Goal: Book appointment/travel/reservation

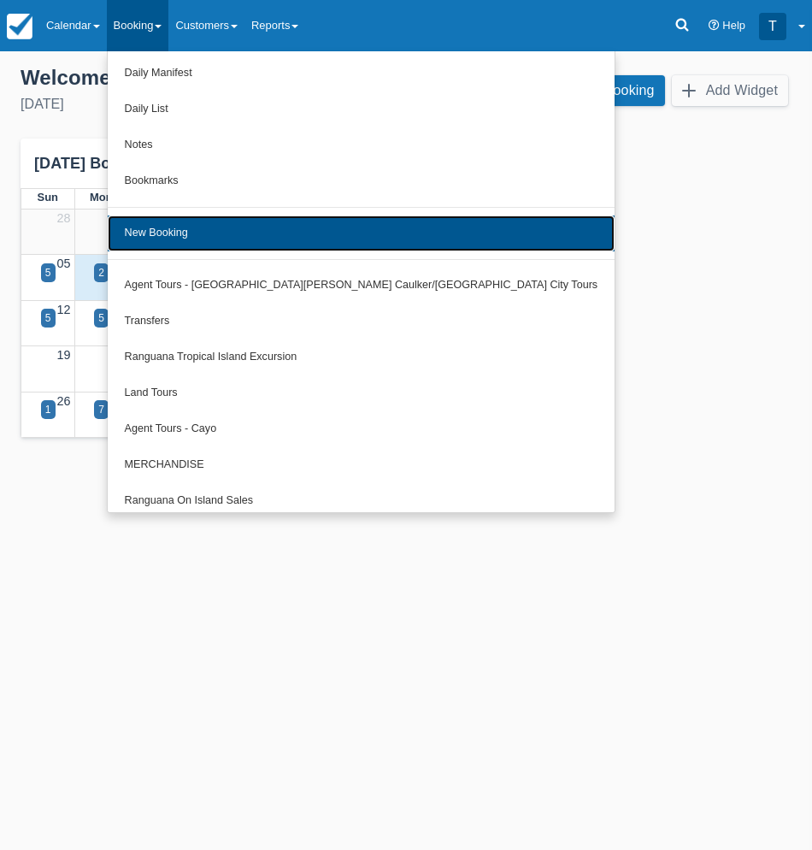
click at [192, 244] on link "New Booking" at bounding box center [362, 234] width 508 height 36
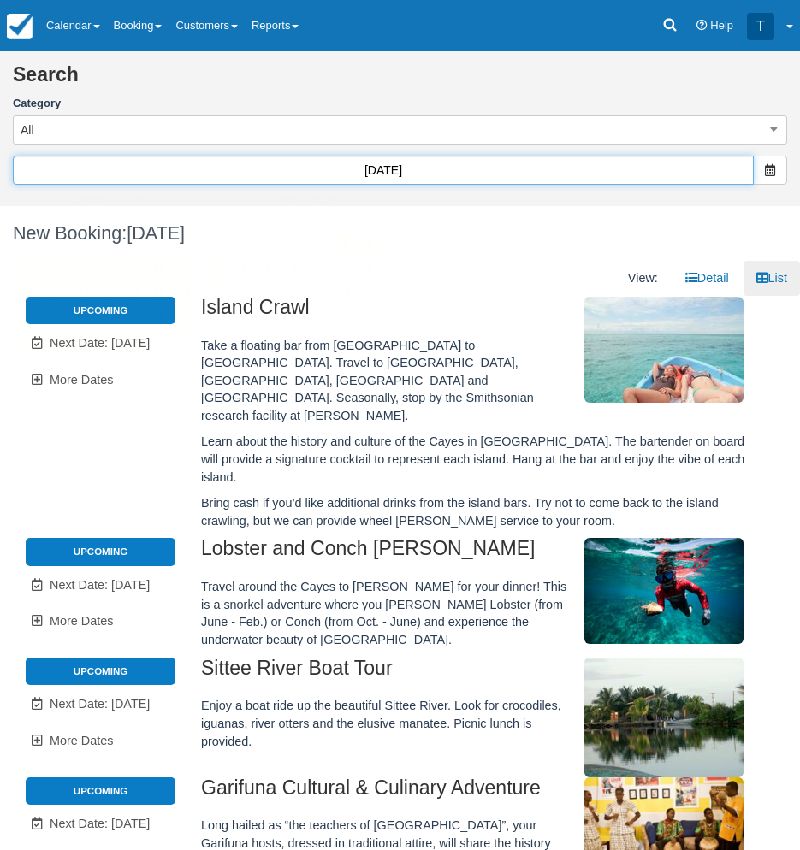
click at [483, 165] on input "10/07/25" at bounding box center [383, 170] width 741 height 29
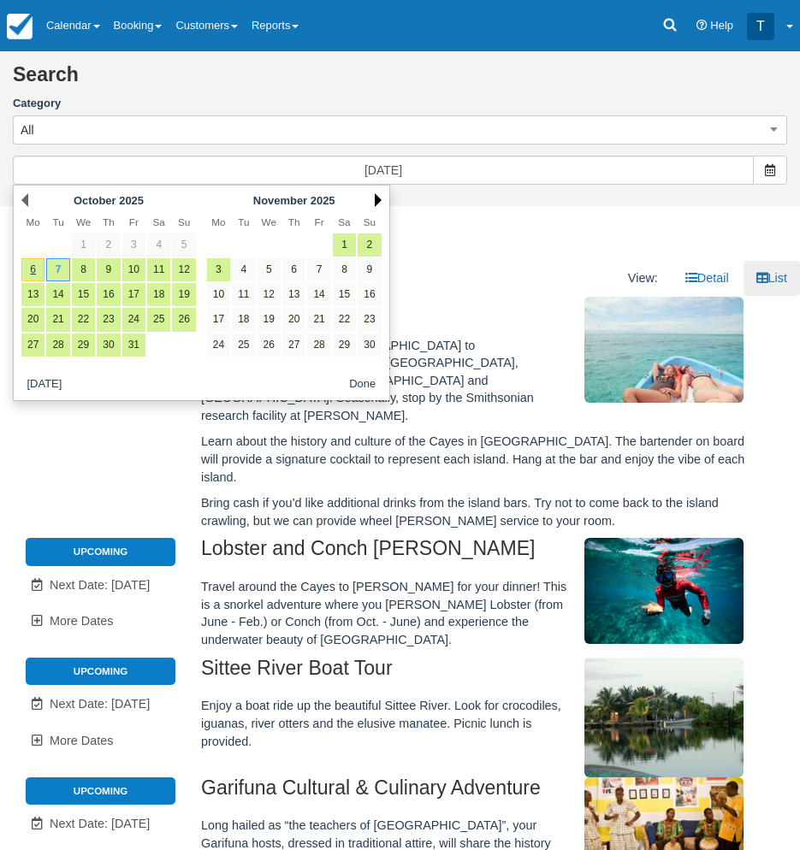
click at [378, 204] on link "Next" at bounding box center [378, 200] width 7 height 14
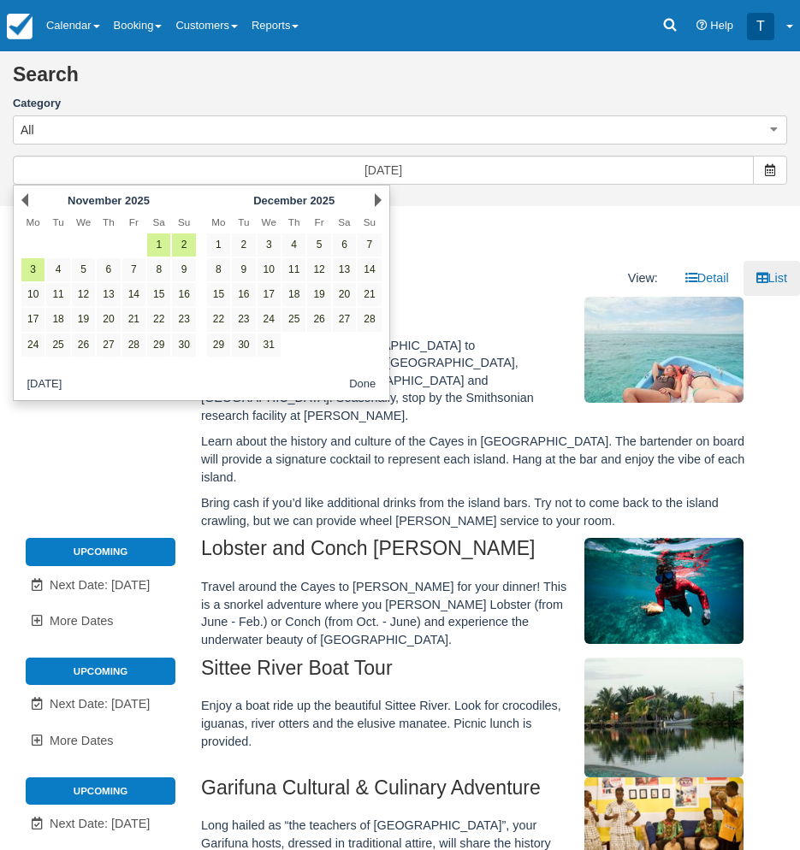
click at [378, 204] on link "Next" at bounding box center [378, 200] width 7 height 14
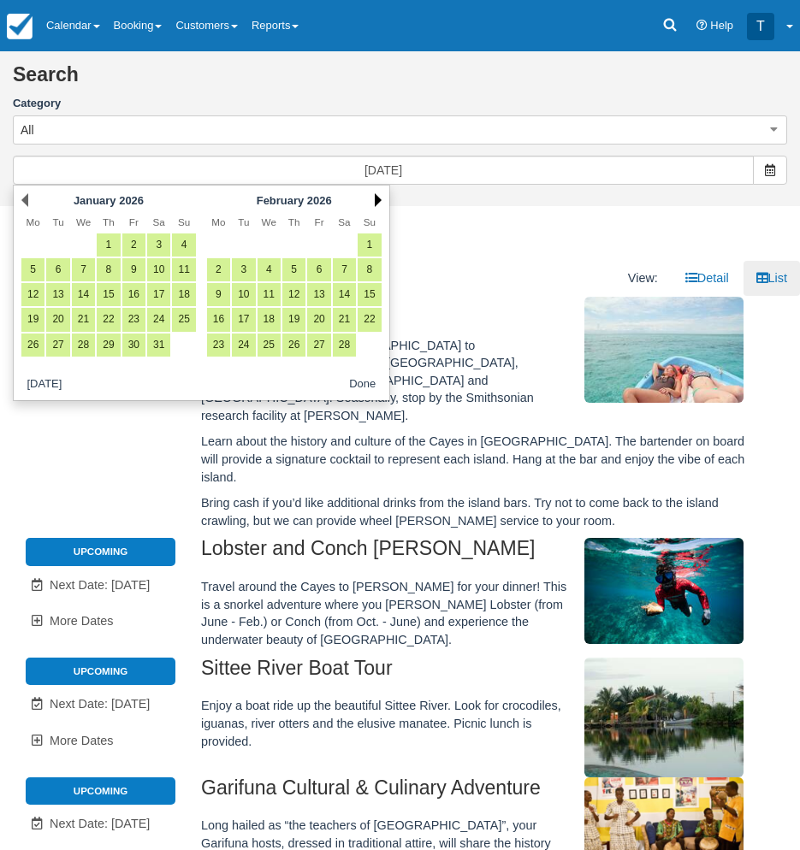
click at [377, 197] on link "Next" at bounding box center [378, 200] width 7 height 14
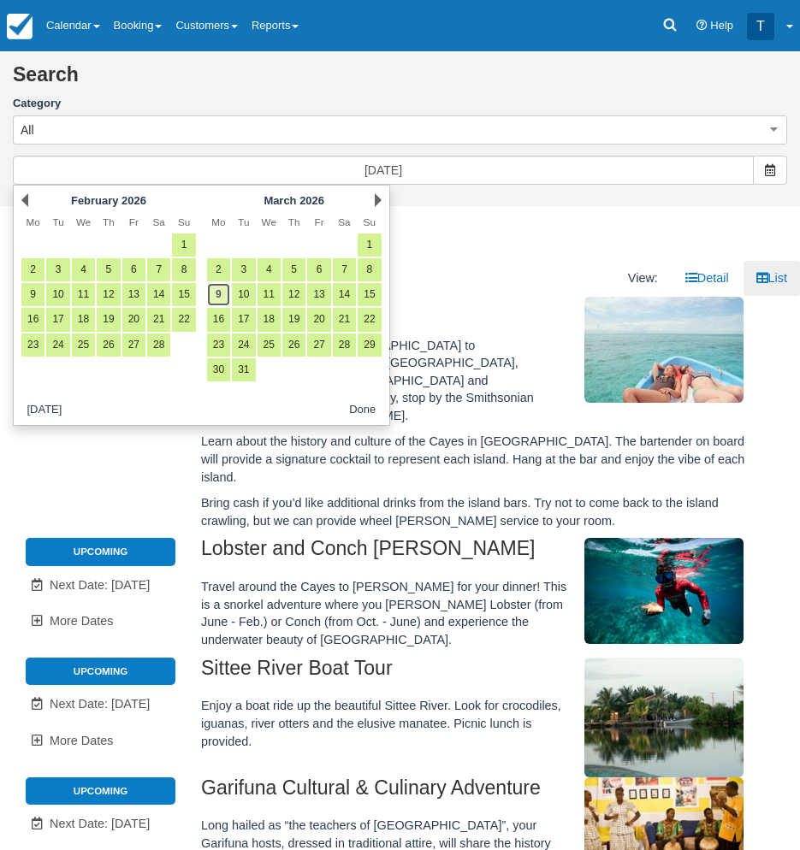
click at [215, 297] on link "9" at bounding box center [218, 294] width 23 height 23
type input "03/09/26"
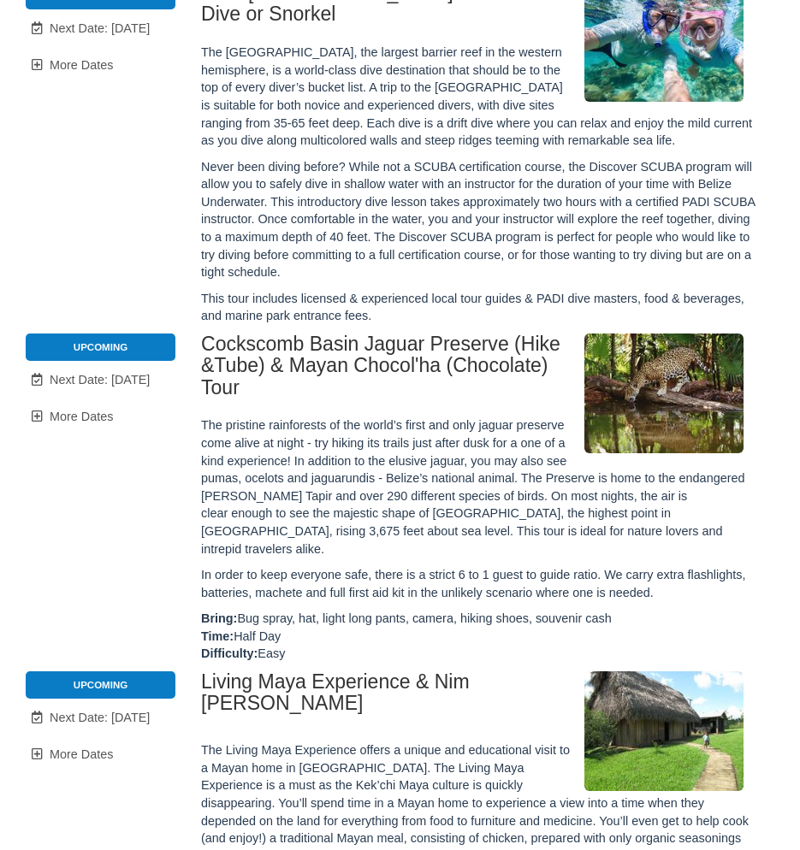
scroll to position [257, 0]
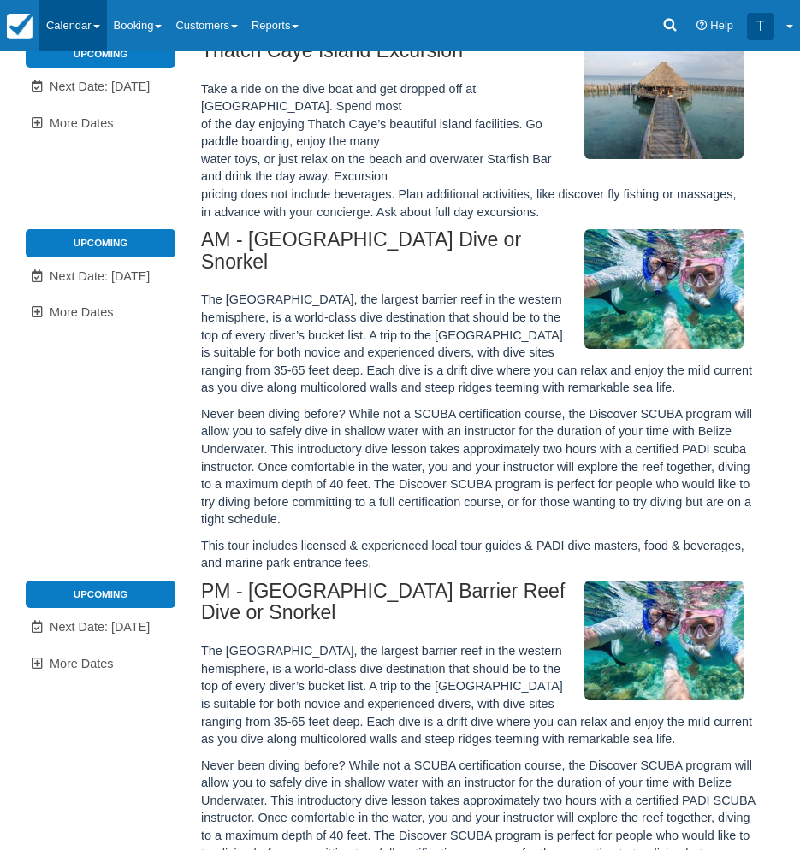
click at [80, 22] on link "Calendar" at bounding box center [73, 25] width 68 height 51
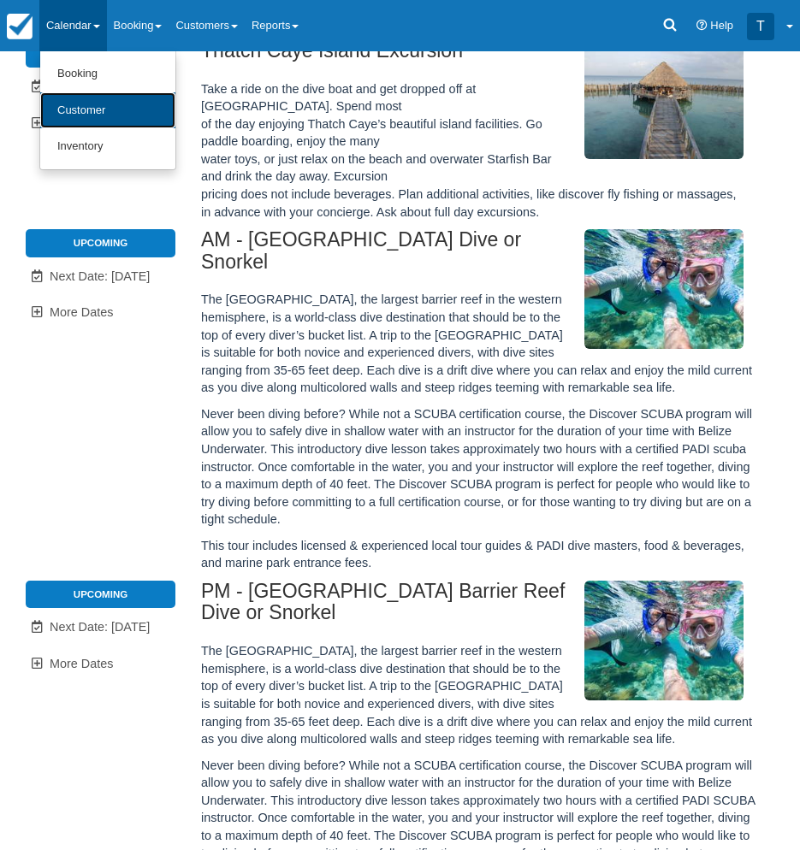
click at [86, 113] on link "Customer" at bounding box center [107, 110] width 135 height 37
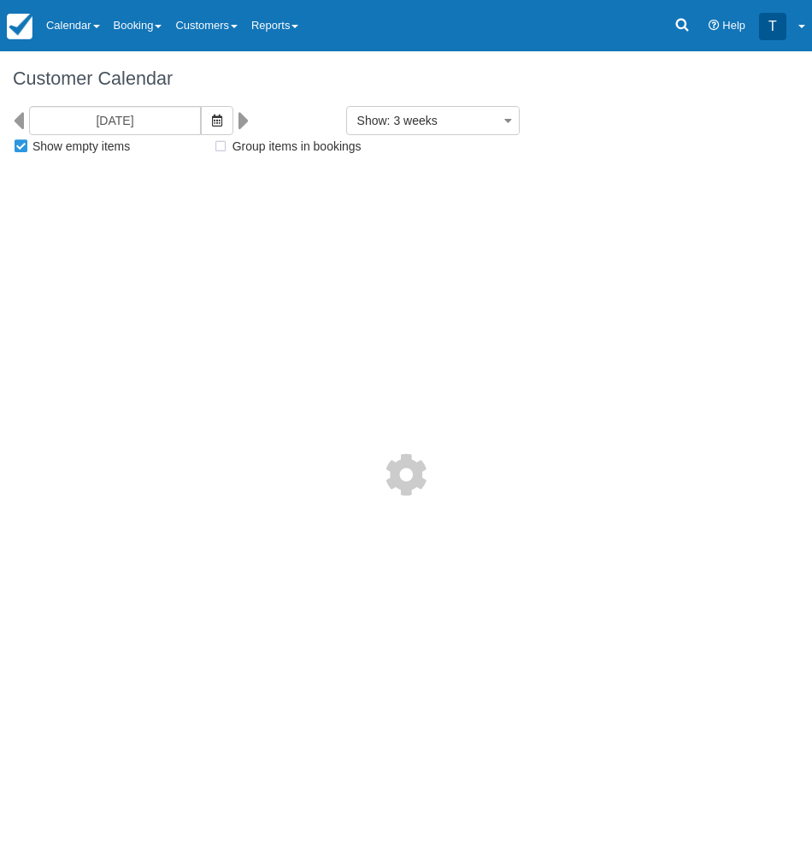
select select
click at [85, 31] on link "Calendar" at bounding box center [73, 25] width 68 height 51
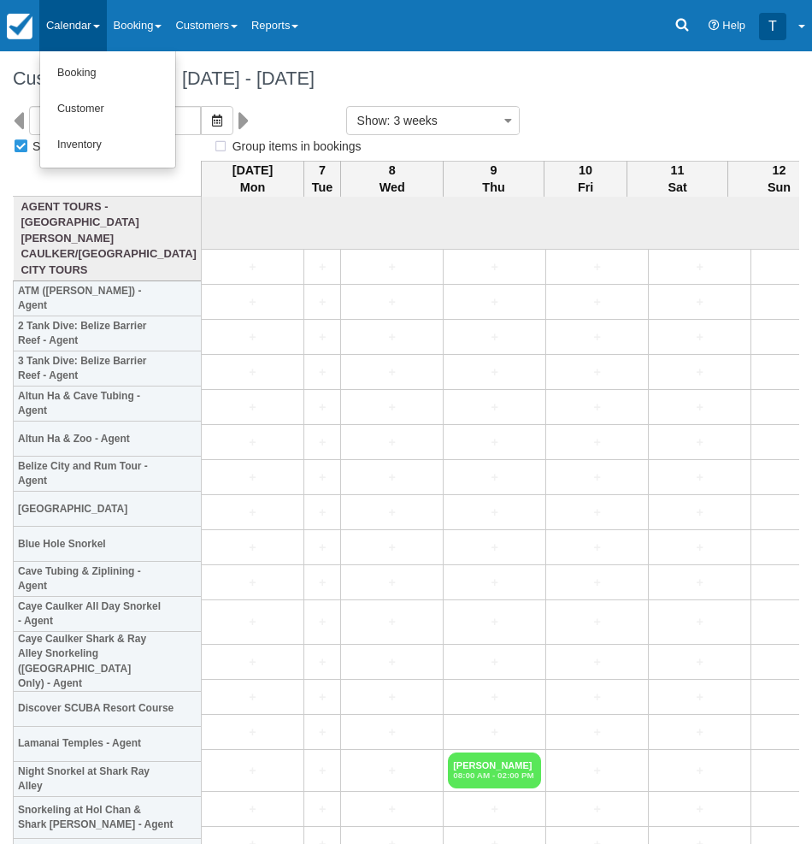
select select
click at [89, 64] on link "Booking" at bounding box center [107, 74] width 135 height 36
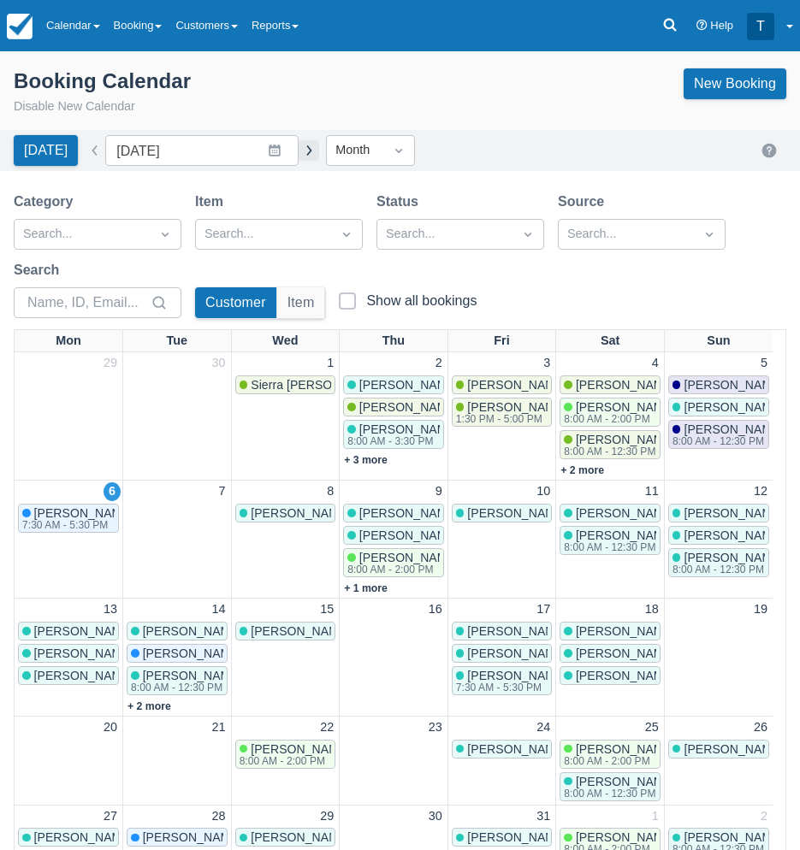
click at [299, 150] on button "button" at bounding box center [308, 150] width 21 height 21
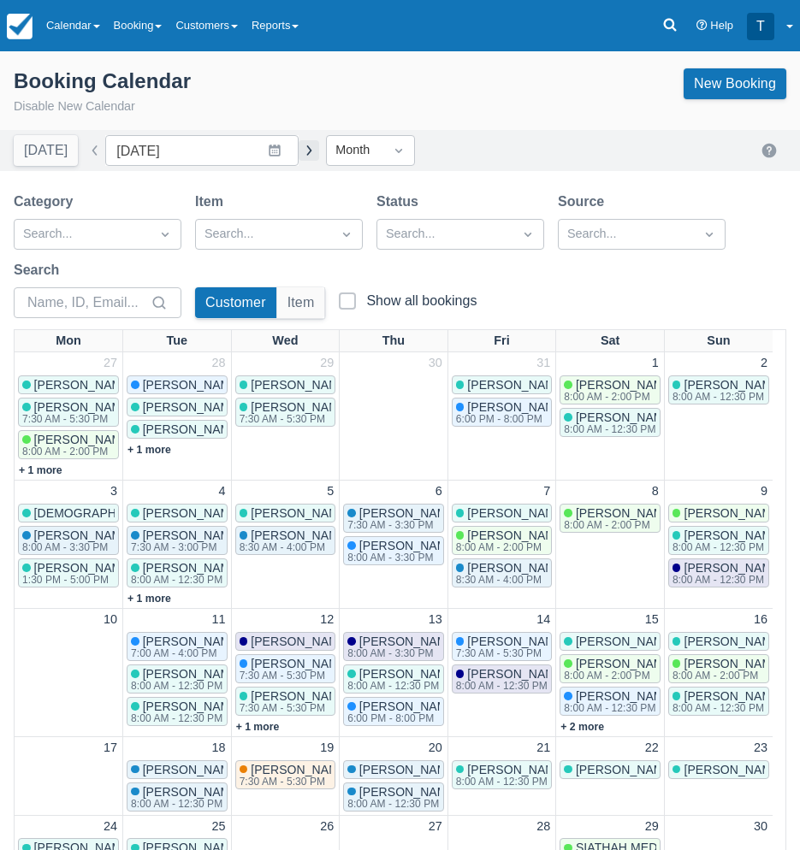
click at [298, 151] on button "button" at bounding box center [308, 150] width 21 height 21
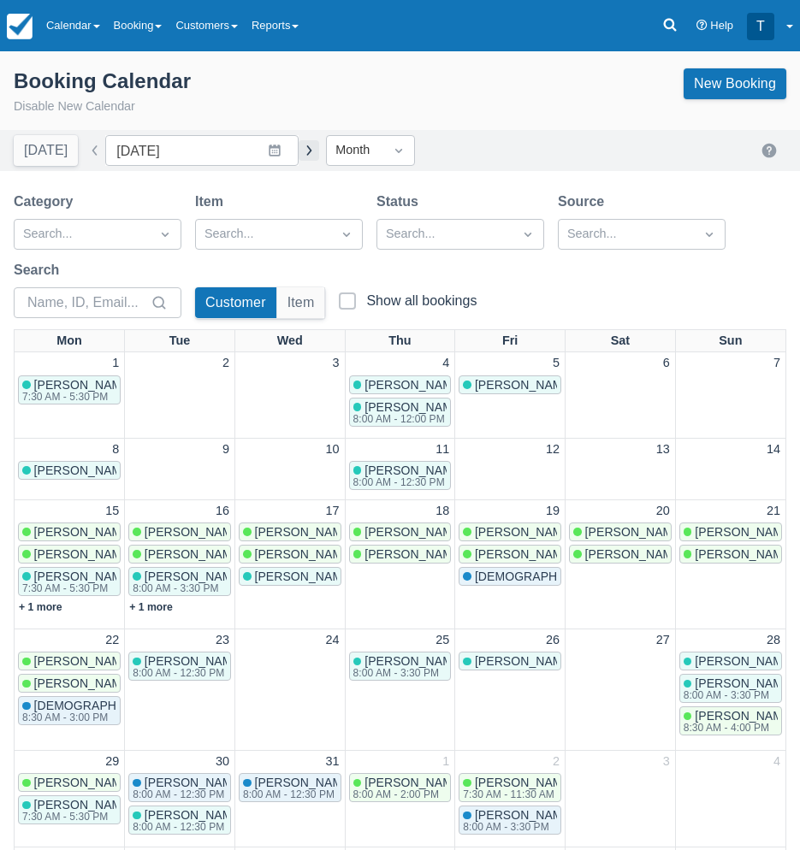
click at [298, 151] on button "button" at bounding box center [308, 150] width 21 height 21
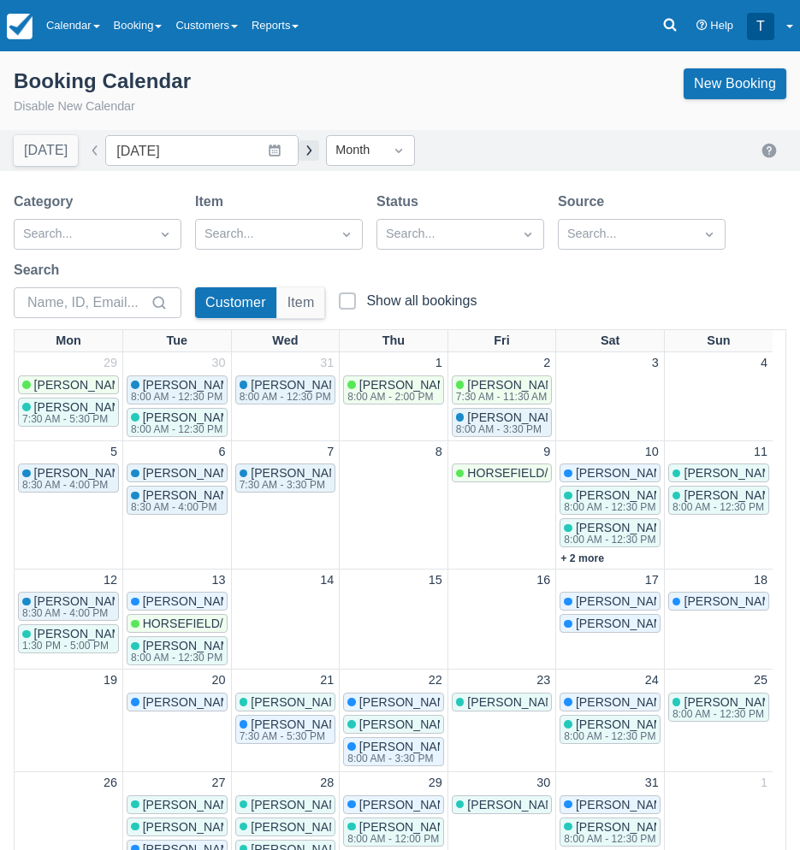
click at [298, 151] on button "button" at bounding box center [308, 150] width 21 height 21
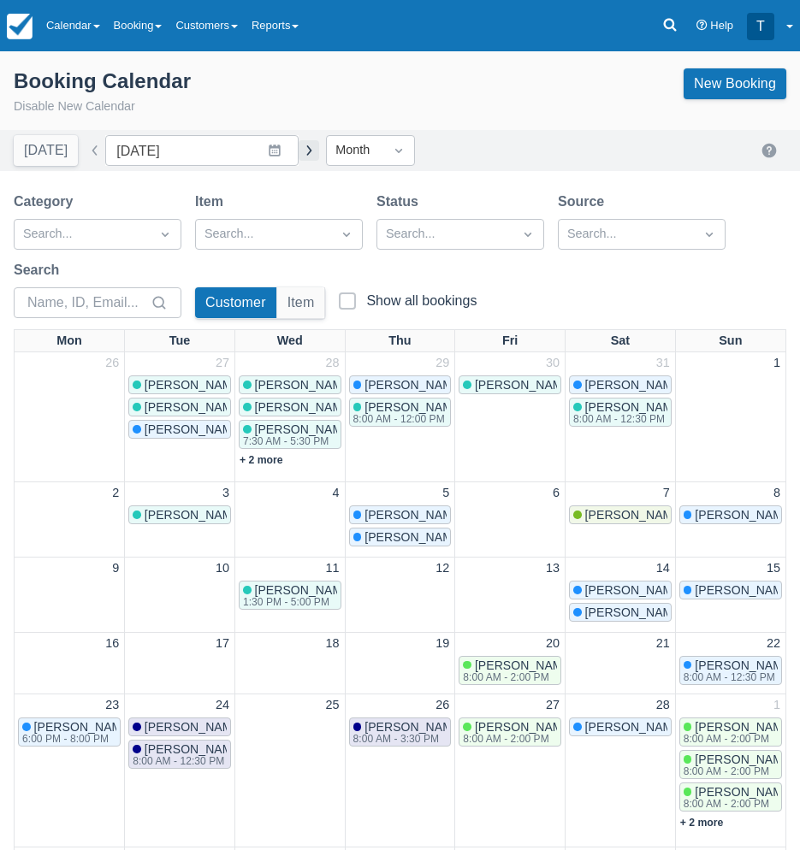
click at [298, 151] on button "button" at bounding box center [308, 150] width 21 height 21
type input "March 2026"
